Goal: Task Accomplishment & Management: Use online tool/utility

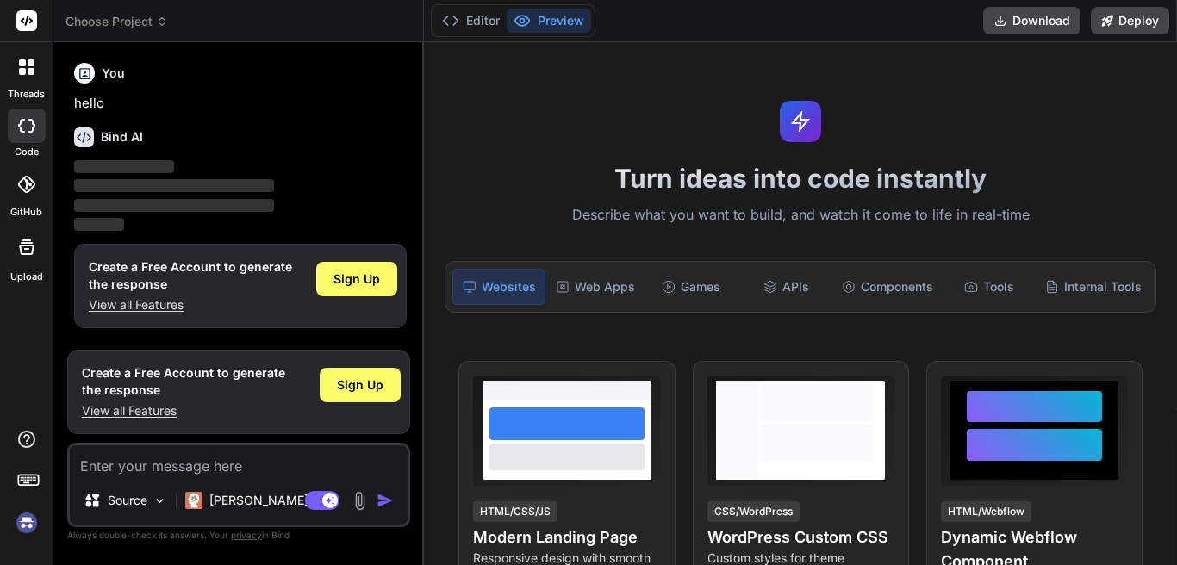
click at [16, 65] on div at bounding box center [27, 67] width 36 height 36
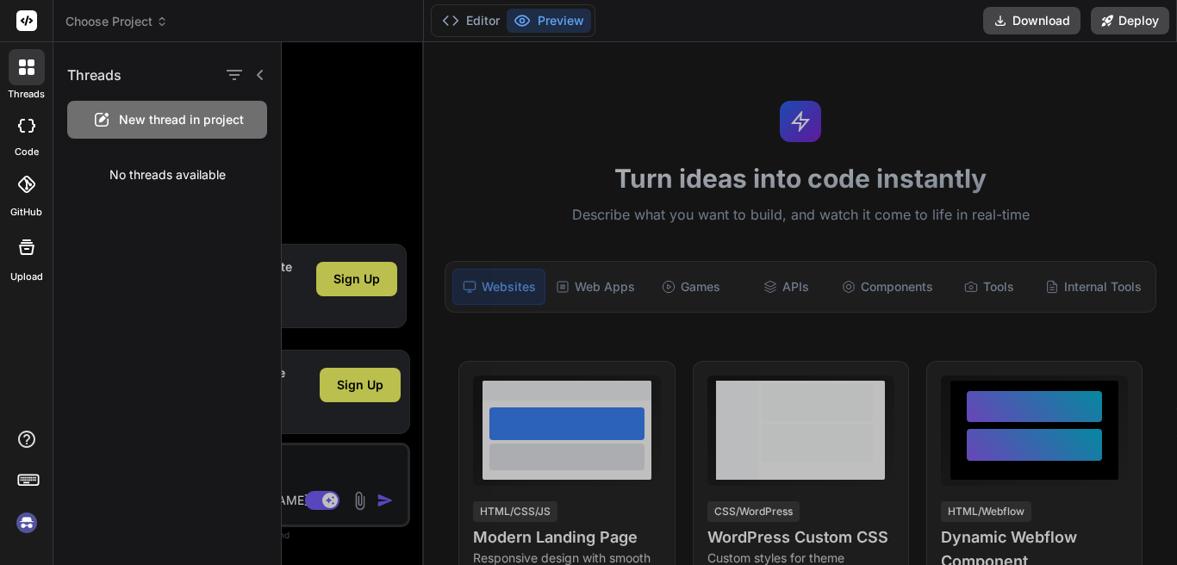
click at [197, 130] on div "New thread in project" at bounding box center [167, 120] width 200 height 38
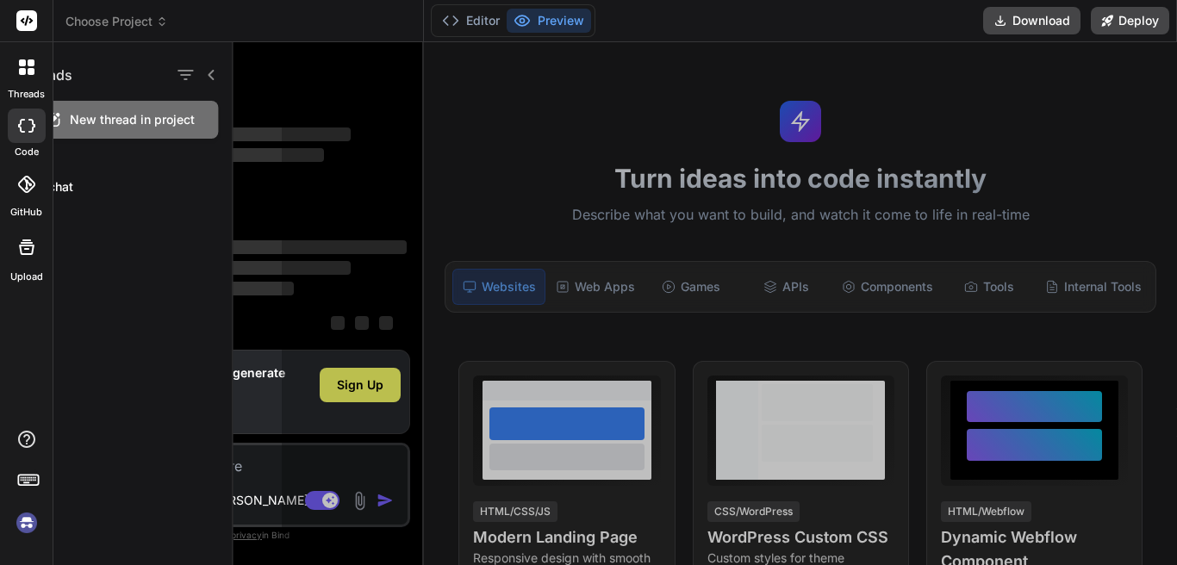
scroll to position [16, 0]
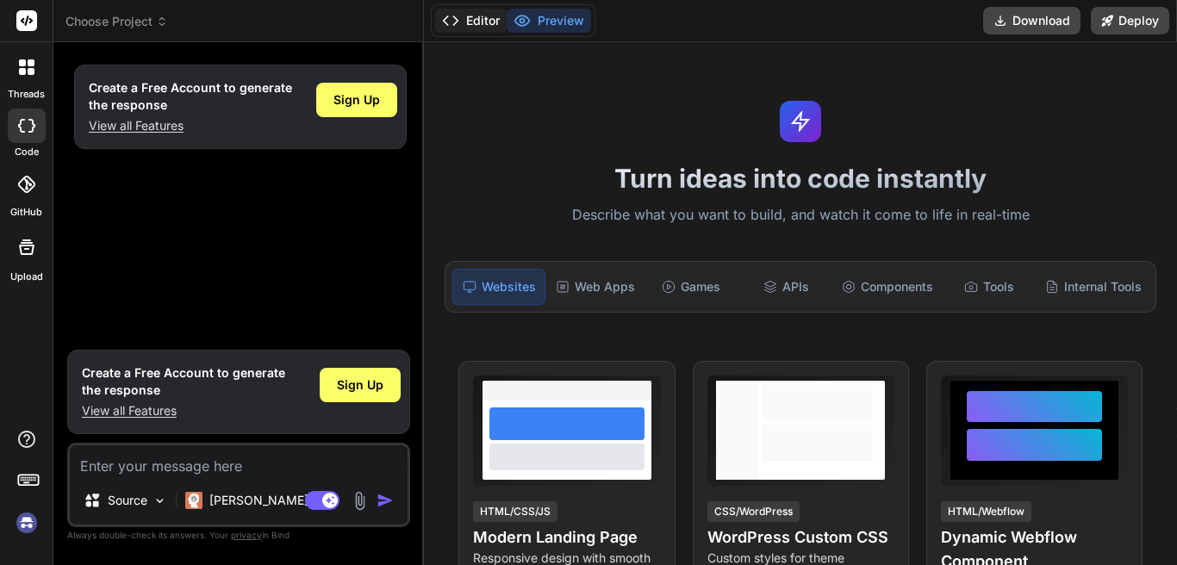
click at [481, 22] on button "Editor" at bounding box center [471, 21] width 72 height 24
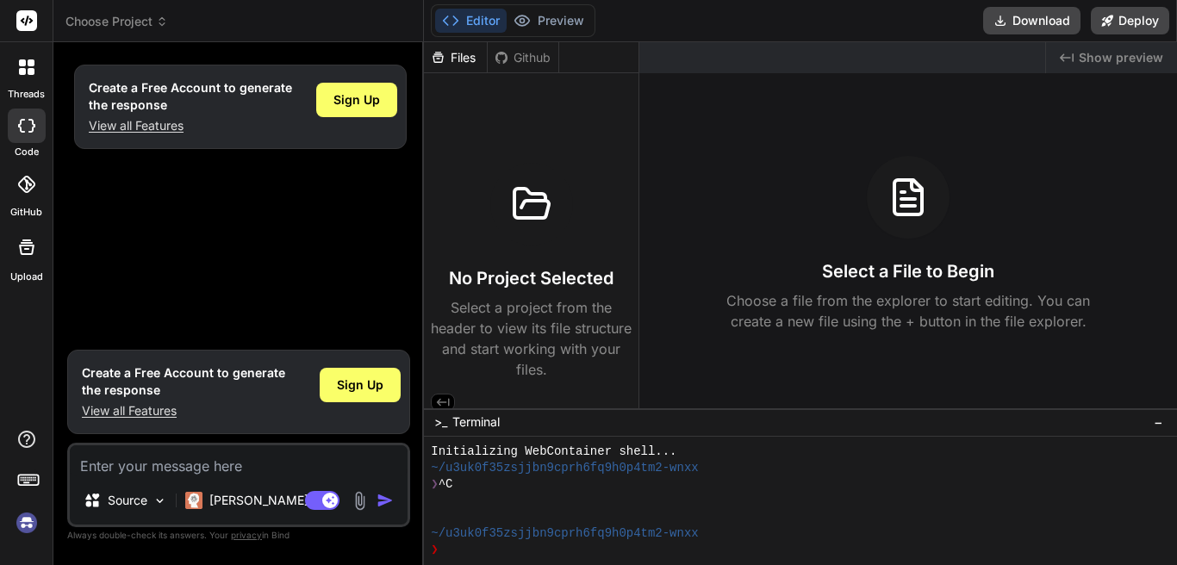
click at [481, 22] on button "Editor" at bounding box center [471, 21] width 72 height 24
click at [228, 461] on textarea at bounding box center [239, 461] width 338 height 31
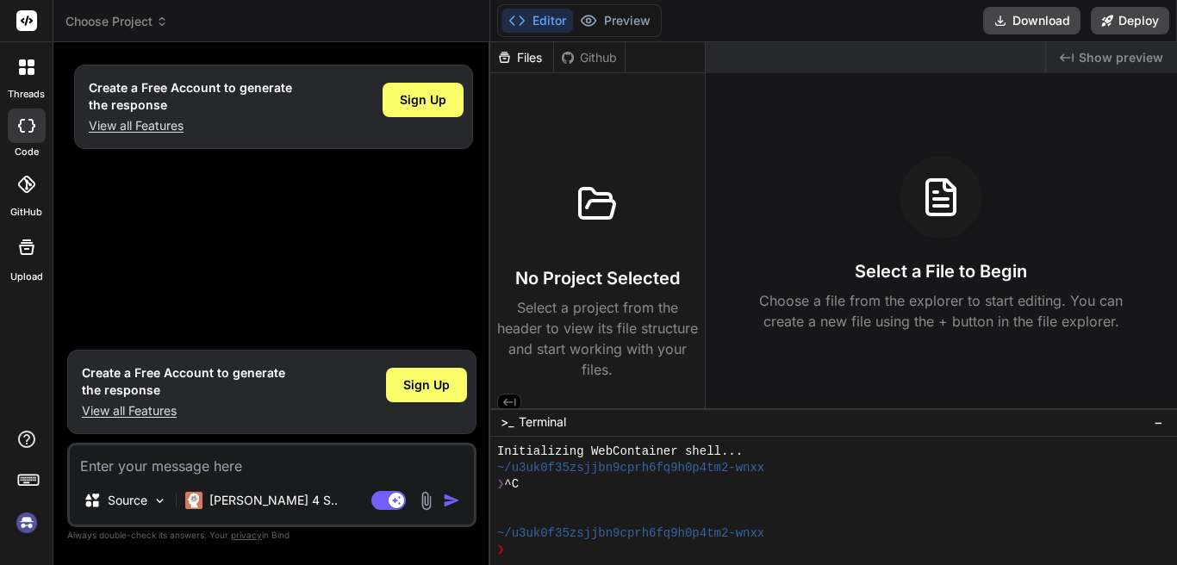
type textarea "x"
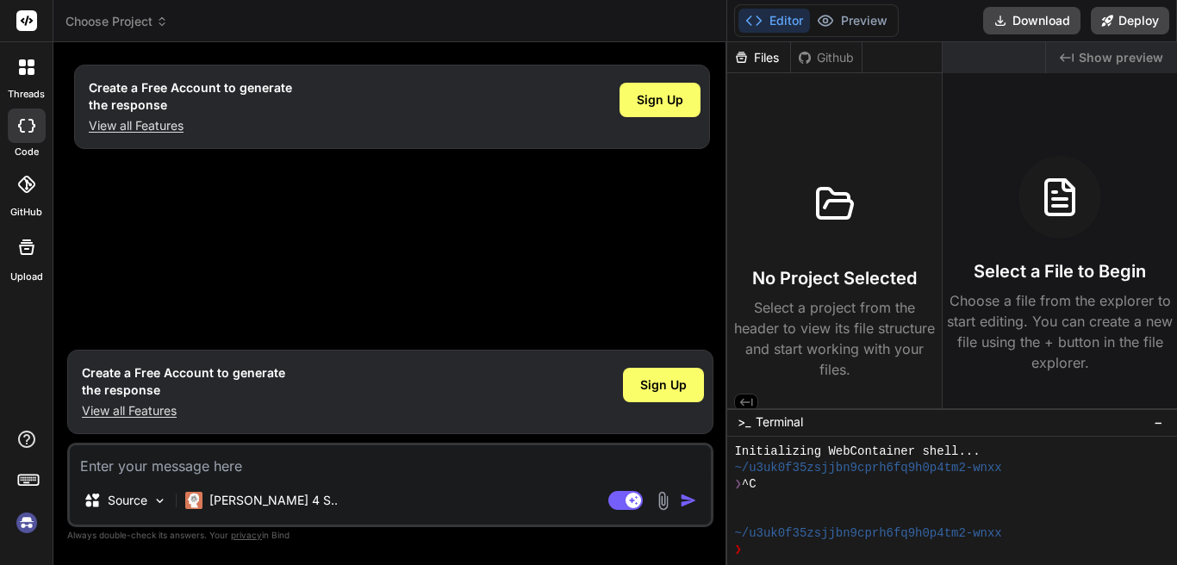
drag, startPoint x: 423, startPoint y: 283, endPoint x: 1177, endPoint y: 284, distance: 753.3
click at [1177, 284] on div "Choose Project Created with Pixso. Bind AI Web Search Created with Pixso. Code …" at bounding box center [615, 282] width 1124 height 565
click at [279, 459] on textarea at bounding box center [390, 461] width 641 height 31
paste textarea "func maxPoints(_ points: [[Int]]) -> Int { var days = points.count-1 var lastDa…"
type textarea "func maxPoints(_ points: [[Int]]) -> Int { var days = points.count-1 var lastDa…"
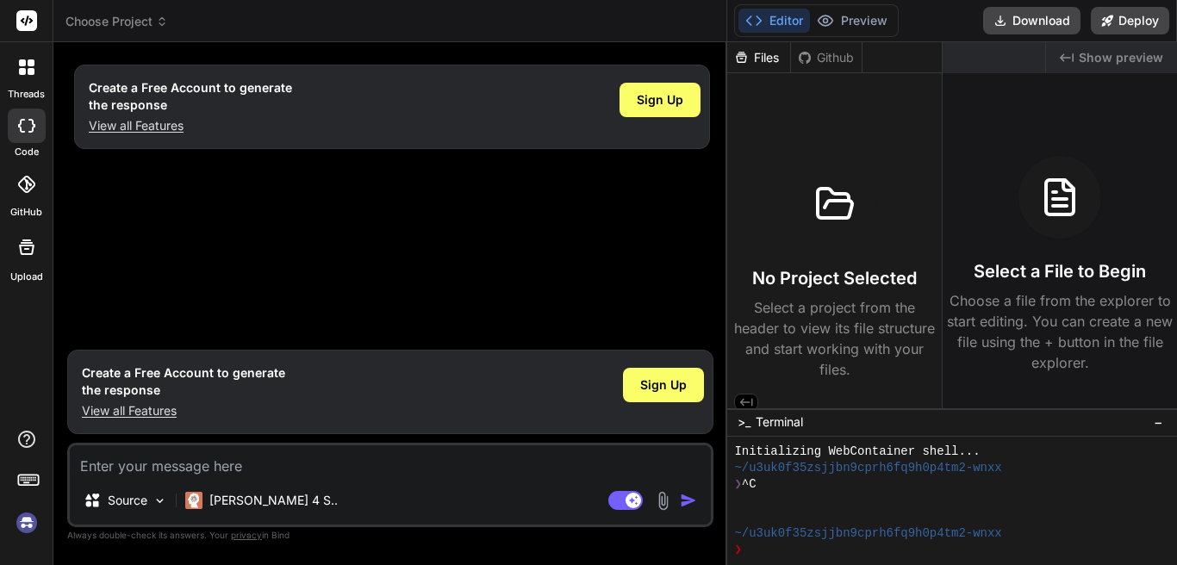
type textarea "x"
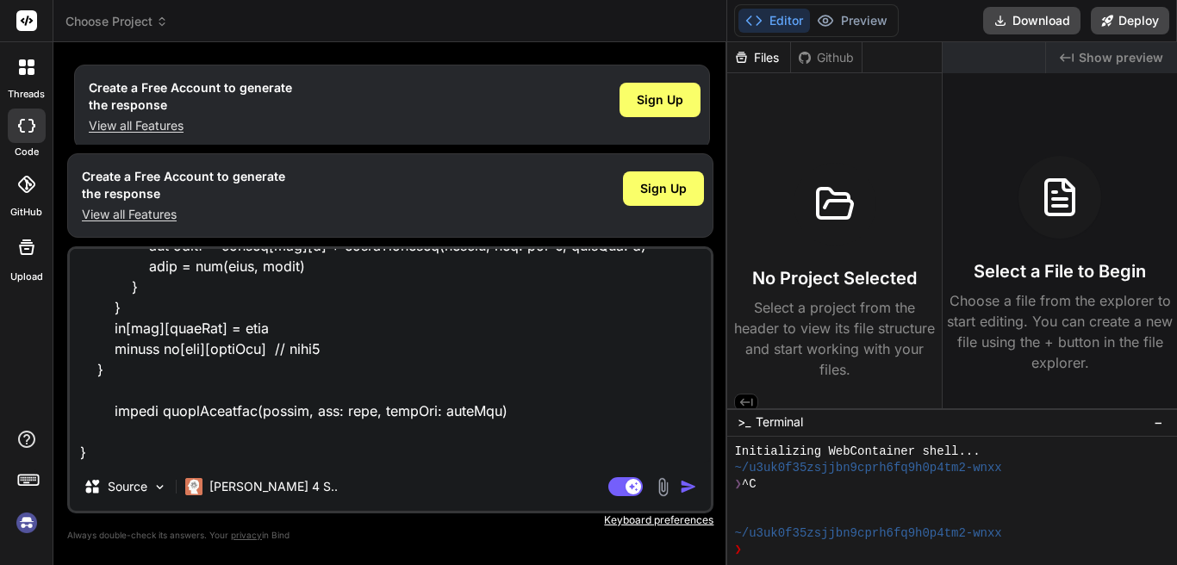
type textarea "func maxPoints(_ points: [[Int]]) -> Int { var days = points.count-1 var lastDa…"
click at [687, 486] on img "button" at bounding box center [688, 486] width 17 height 17
click at [686, 482] on img "button" at bounding box center [688, 486] width 17 height 17
click at [646, 109] on div "Sign Up" at bounding box center [660, 100] width 81 height 34
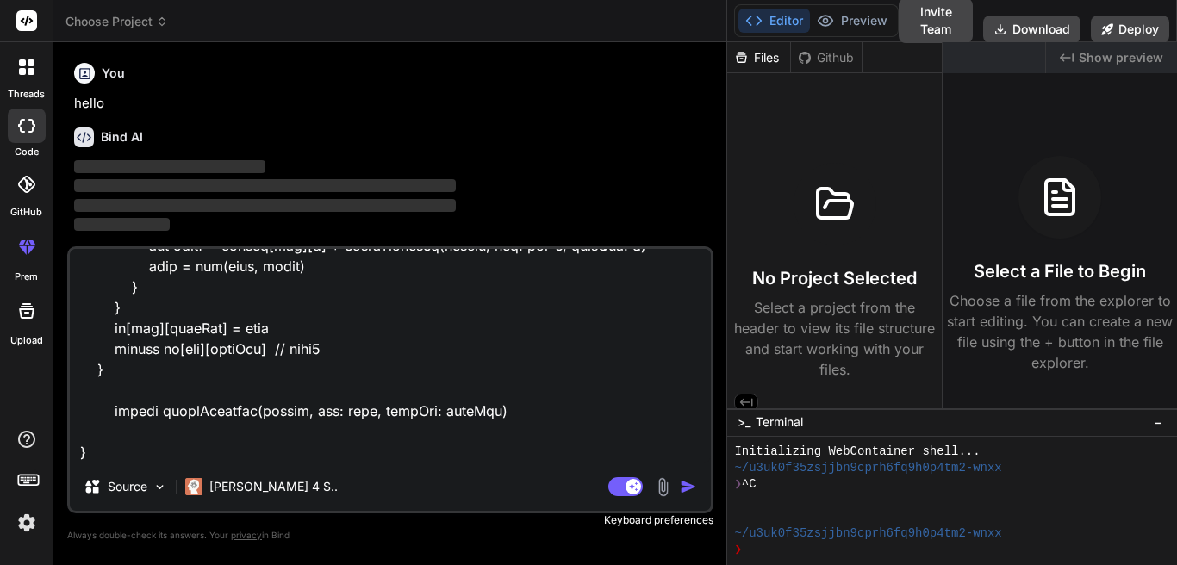
click at [682, 486] on img "button" at bounding box center [688, 486] width 17 height 17
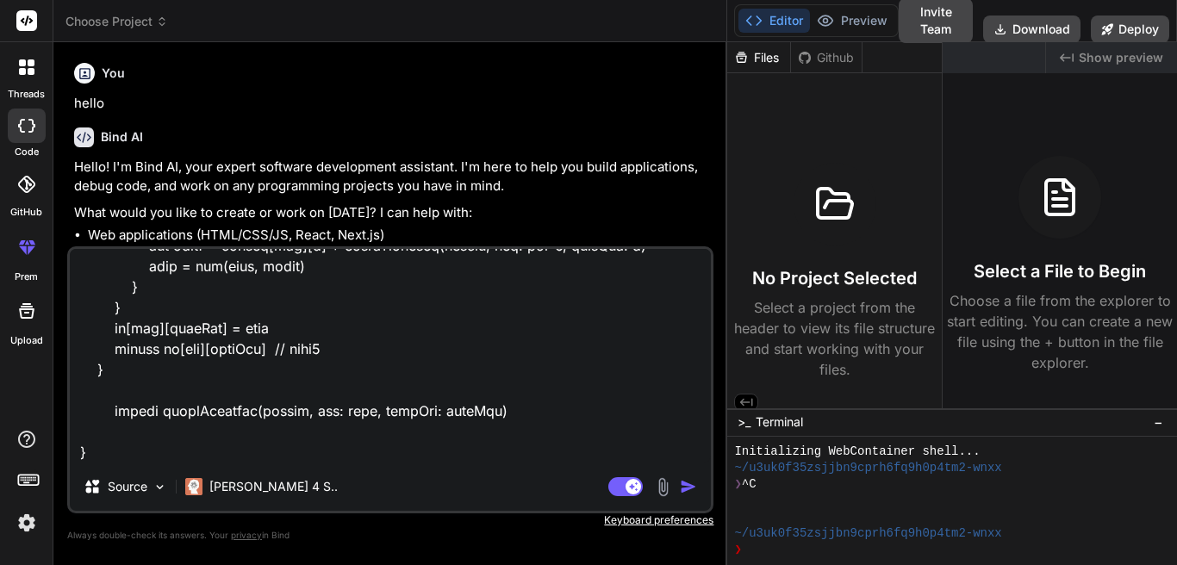
click at [909, 161] on div "No Project Selected Select a project from the header to view its file structure…" at bounding box center [834, 230] width 215 height 314
click at [1163, 425] on span "−" at bounding box center [1158, 422] width 9 height 17
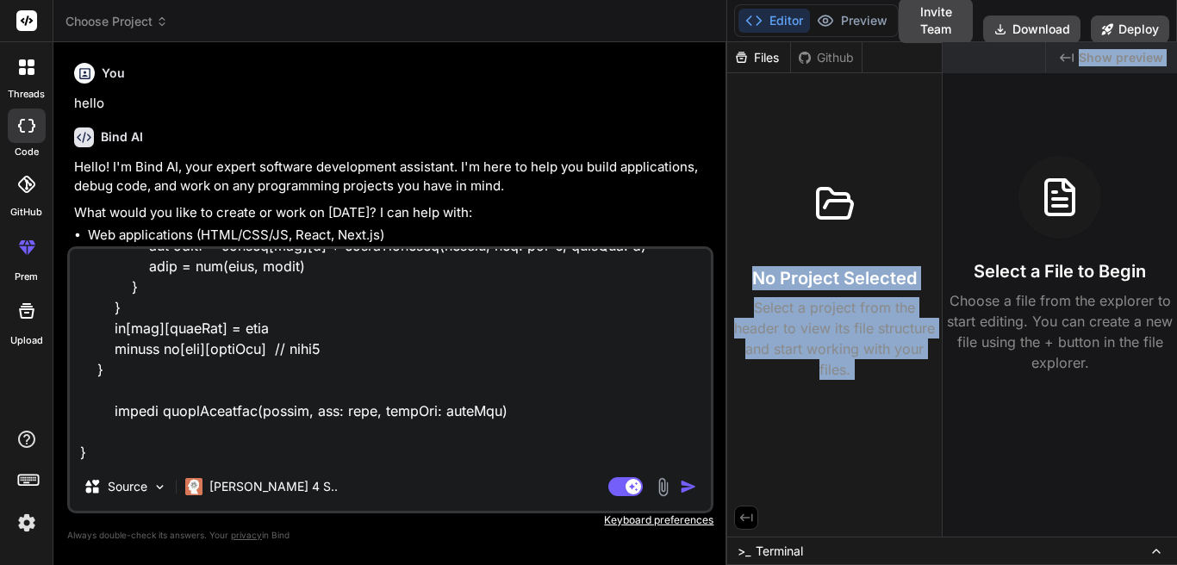
drag, startPoint x: 730, startPoint y: 166, endPoint x: 1138, endPoint y: 181, distance: 408.0
click at [1138, 181] on div "Files Github No Project Selected Select a project from the header to view its f…" at bounding box center [952, 289] width 450 height 495
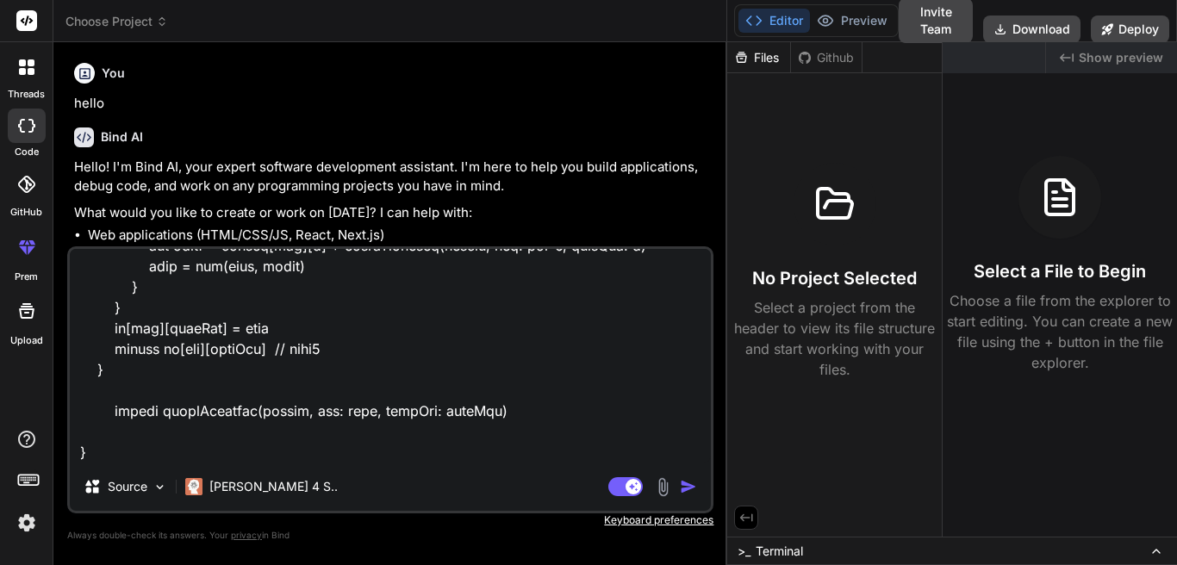
drag, startPoint x: 402, startPoint y: 247, endPoint x: 425, endPoint y: 424, distance: 178.2
click at [425, 424] on div "Source [PERSON_NAME] 4 S.. Agent Mode. When this toggle is activated, AI automa…" at bounding box center [390, 380] width 646 height 267
click at [486, 186] on p "Hello! I'm Bind AI, your expert software development assistant. I'm here to hel…" at bounding box center [392, 177] width 636 height 39
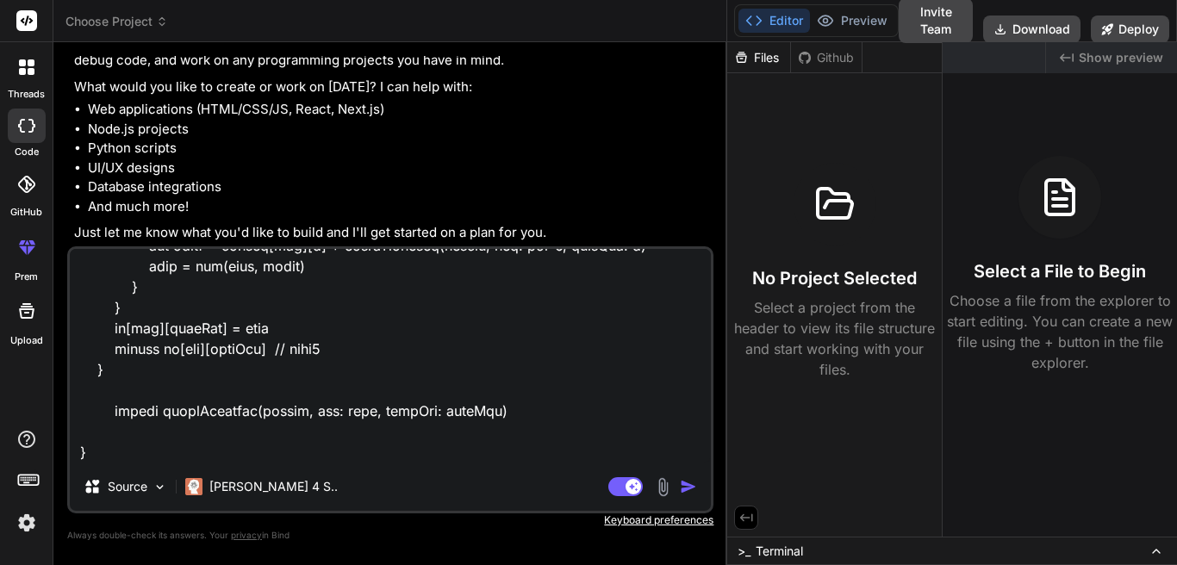
scroll to position [0, 0]
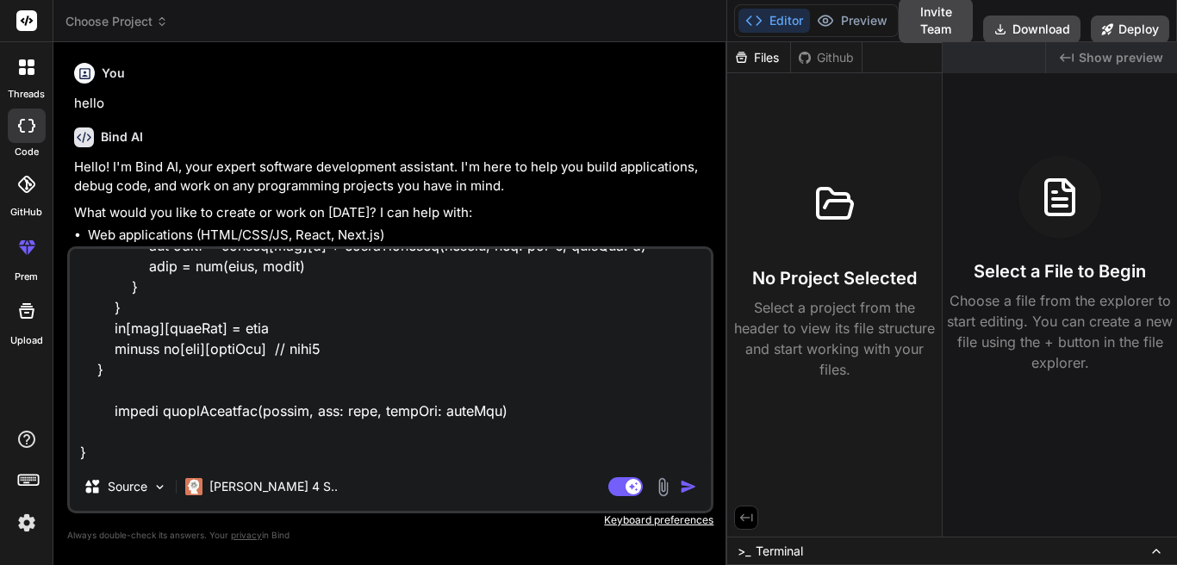
click at [682, 487] on img "button" at bounding box center [688, 486] width 17 height 17
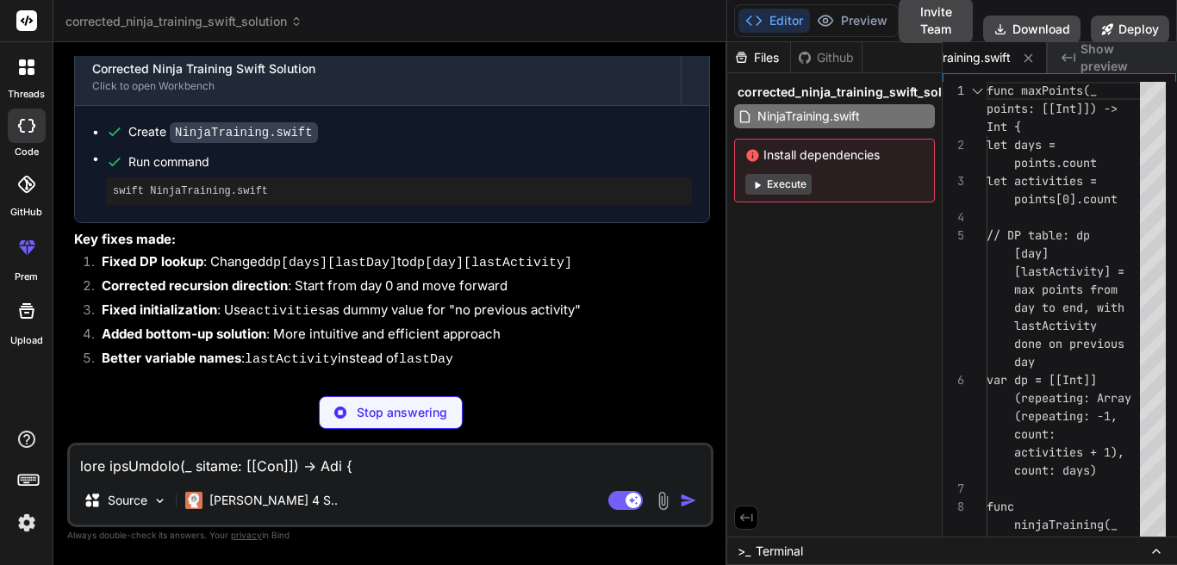
scroll to position [808, 0]
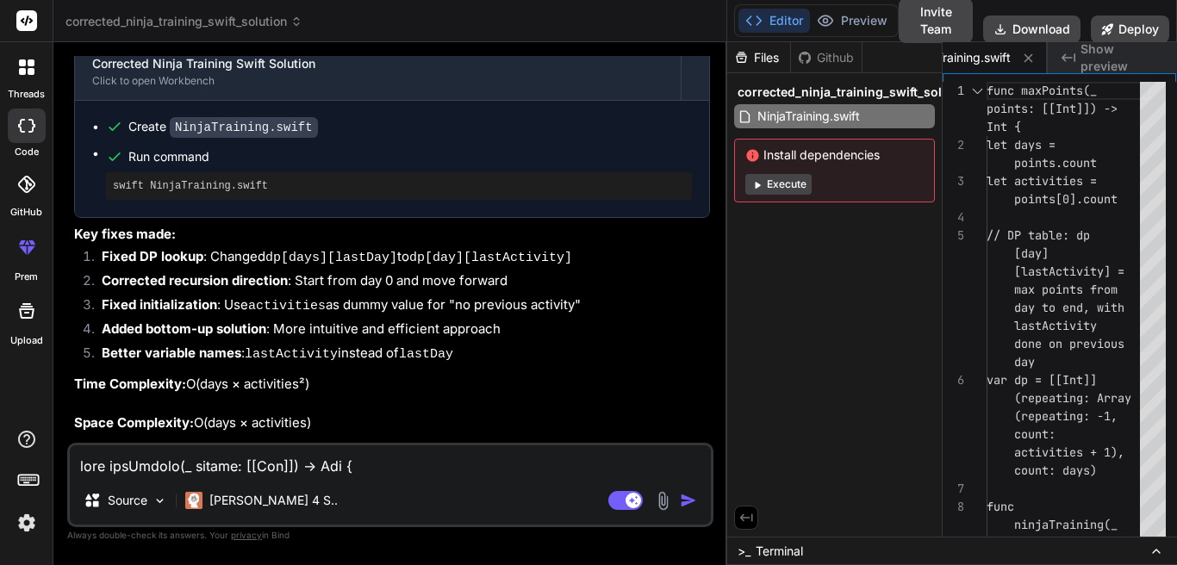
type textarea "x"
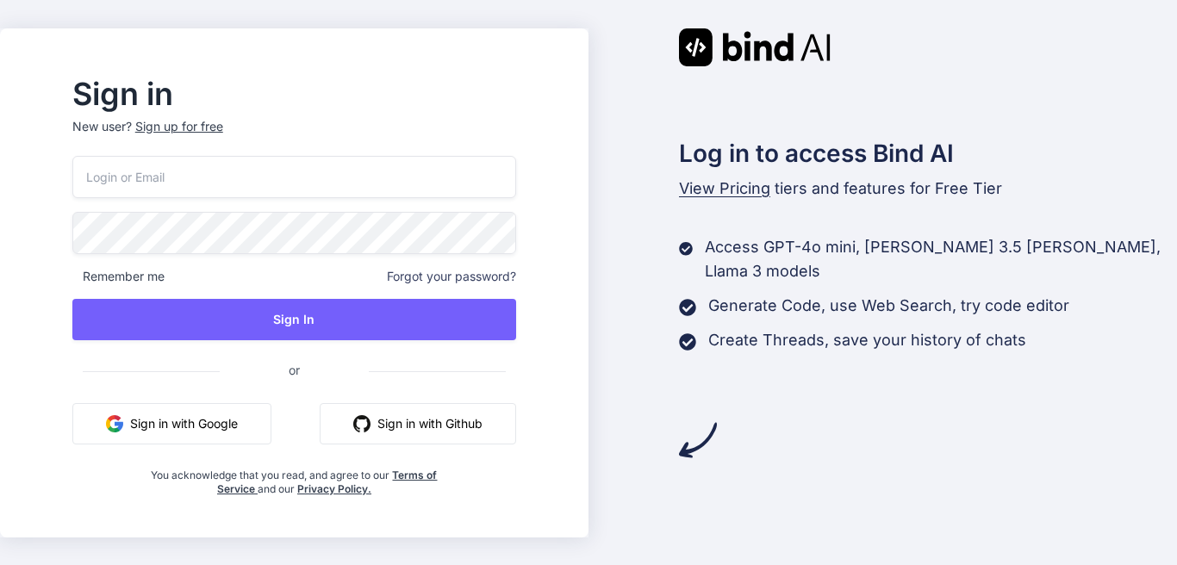
click at [189, 421] on button "Sign in with Google" at bounding box center [171, 423] width 199 height 41
